Goal: Information Seeking & Learning: Find specific fact

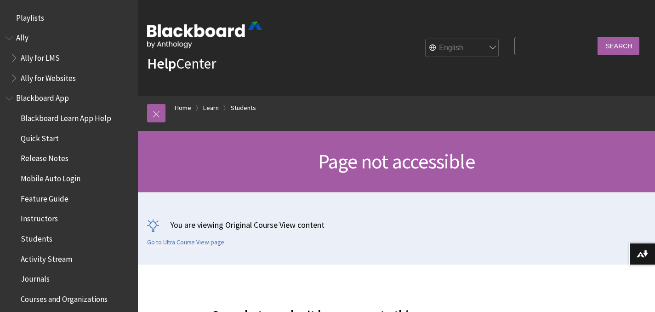
click at [536, 46] on input "Search Query" at bounding box center [556, 46] width 84 height 18
click at [531, 46] on input "Search Query" at bounding box center [556, 46] width 84 height 18
type input "Information Security Executive Summary"
click at [619, 46] on input "Search" at bounding box center [618, 46] width 41 height 18
